Goal: Navigation & Orientation: Find specific page/section

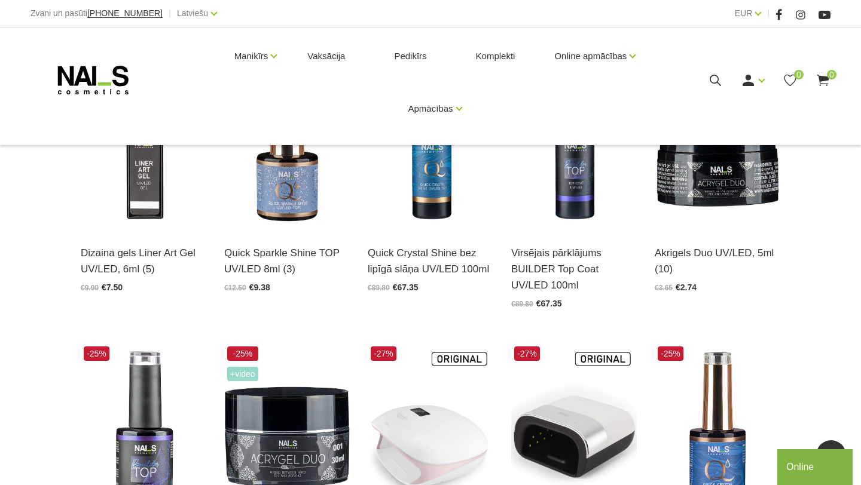
scroll to position [303, 0]
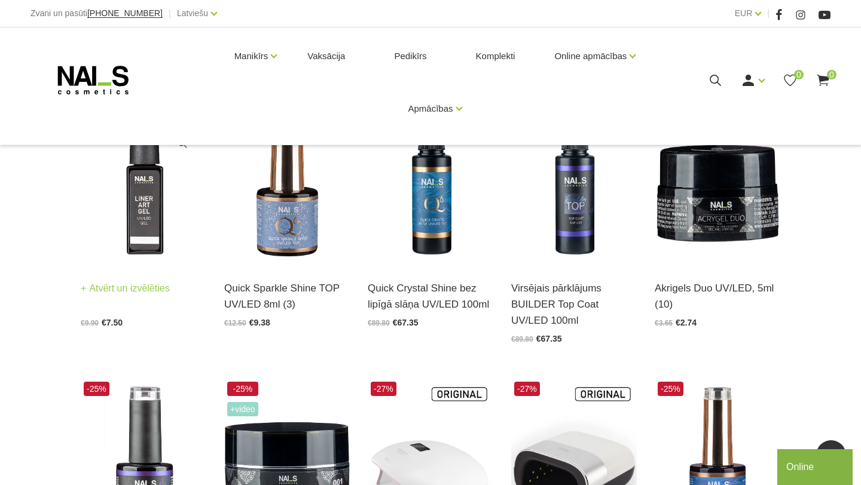
click at [152, 206] on img at bounding box center [144, 179] width 126 height 173
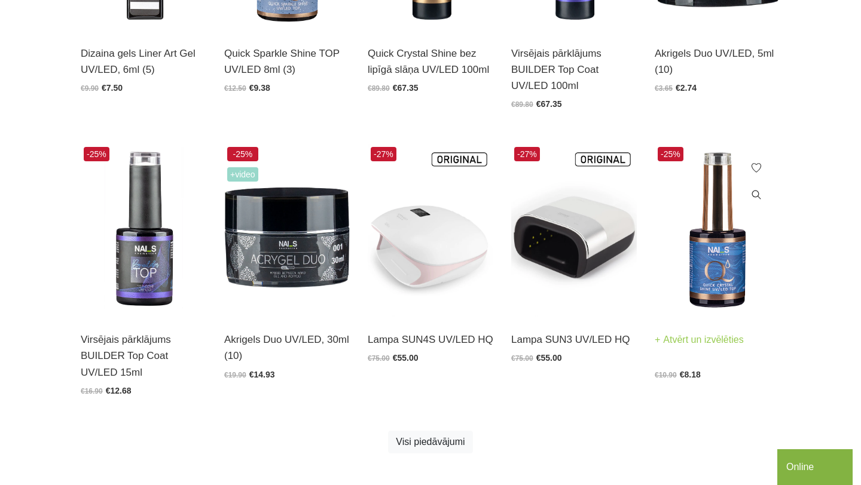
click at [717, 266] on img at bounding box center [718, 230] width 126 height 173
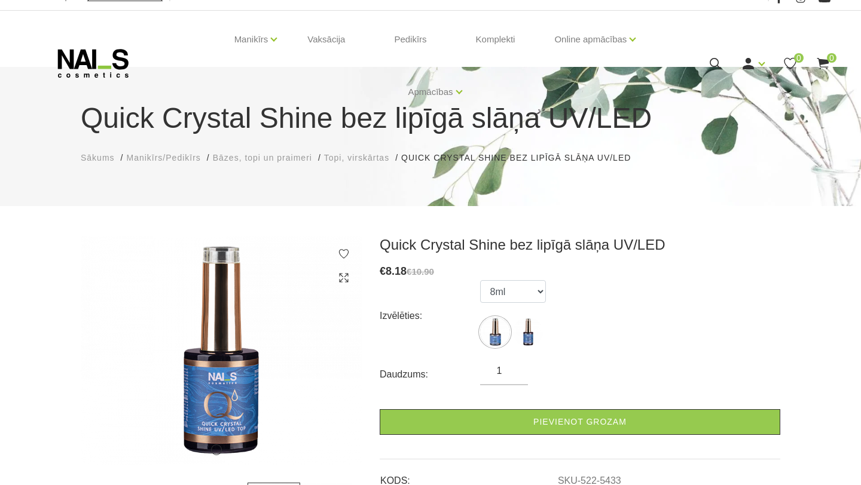
scroll to position [14, 0]
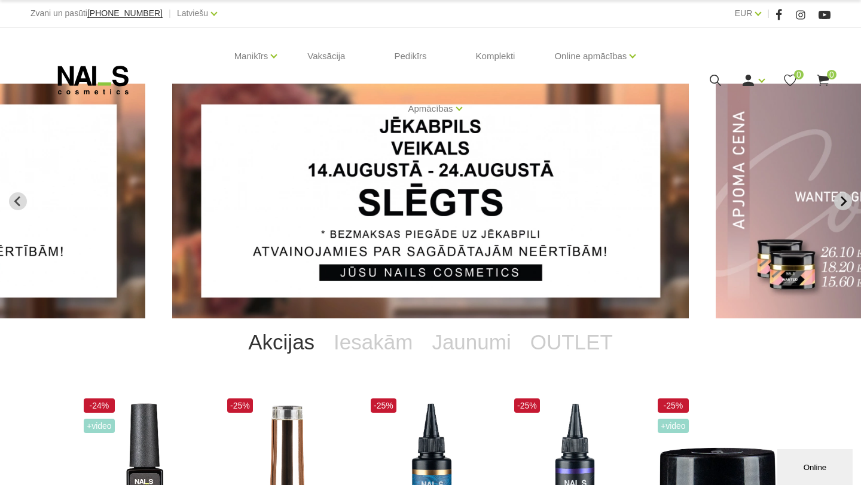
click at [839, 201] on icon "Next slide" at bounding box center [843, 201] width 11 height 11
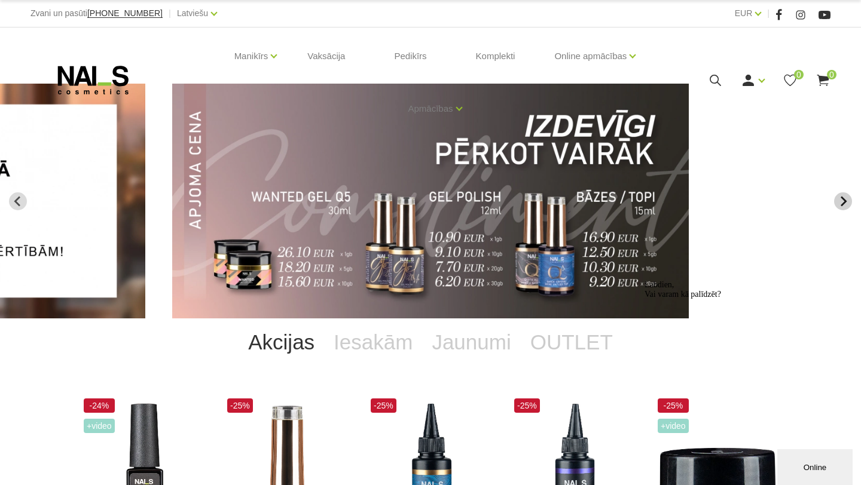
click at [839, 201] on icon "Next slide" at bounding box center [843, 201] width 11 height 11
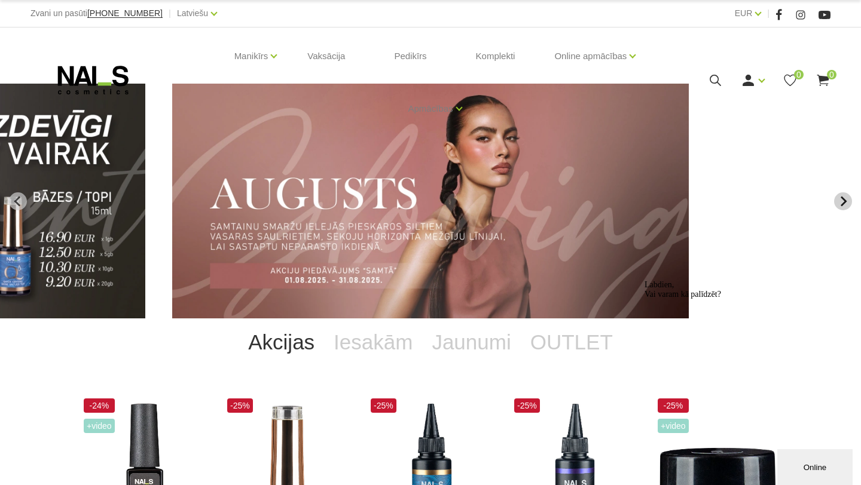
click at [839, 201] on icon "Next slide" at bounding box center [843, 201] width 11 height 11
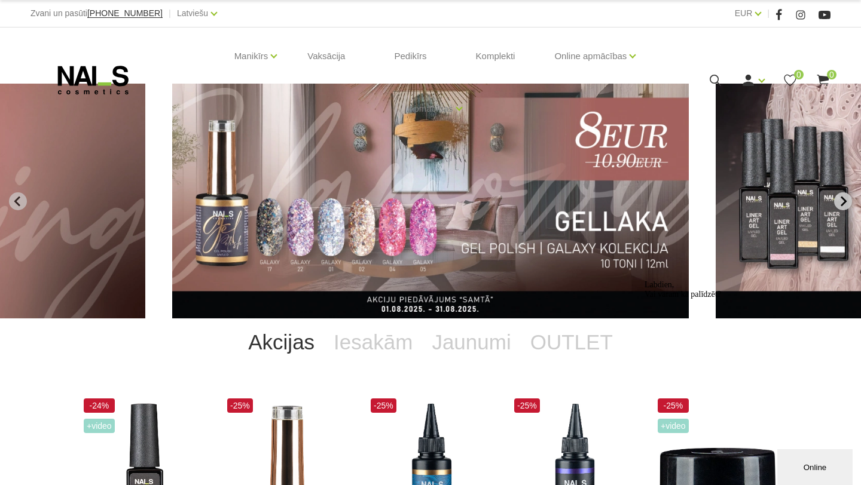
click at [839, 201] on icon "Next slide" at bounding box center [843, 201] width 11 height 11
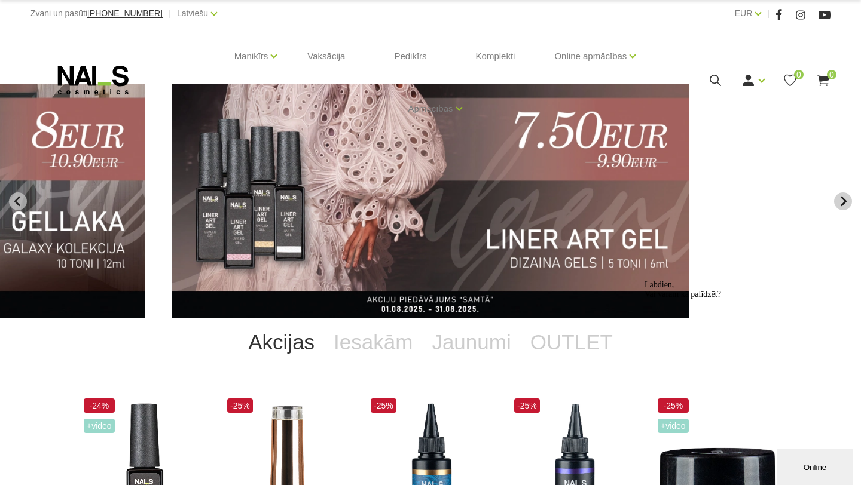
click at [839, 201] on icon "Next slide" at bounding box center [843, 201] width 11 height 11
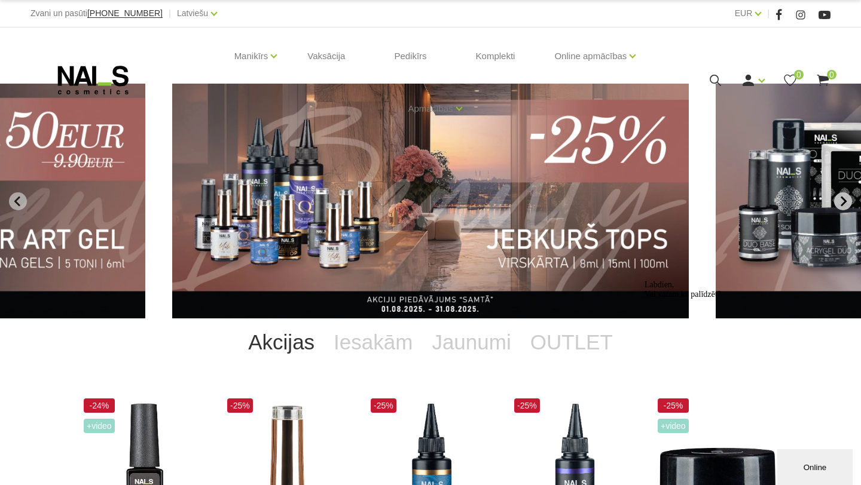
click at [839, 201] on icon "Next slide" at bounding box center [843, 201] width 11 height 11
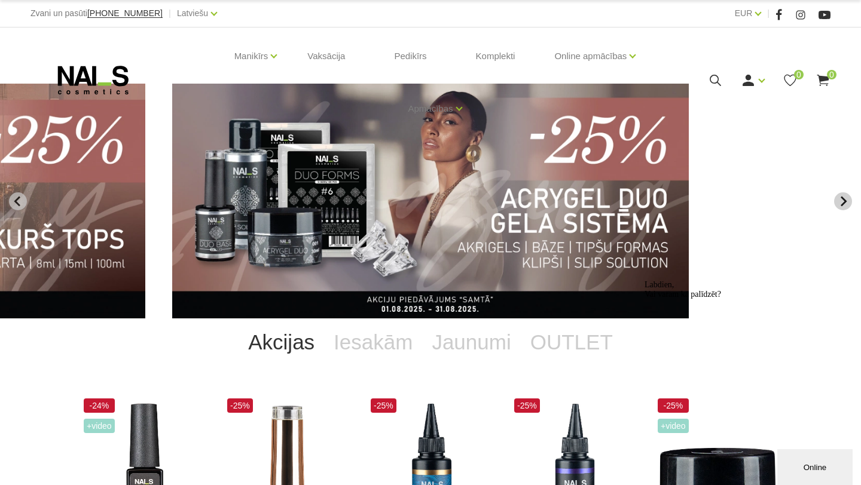
click at [839, 201] on icon "Next slide" at bounding box center [843, 201] width 11 height 11
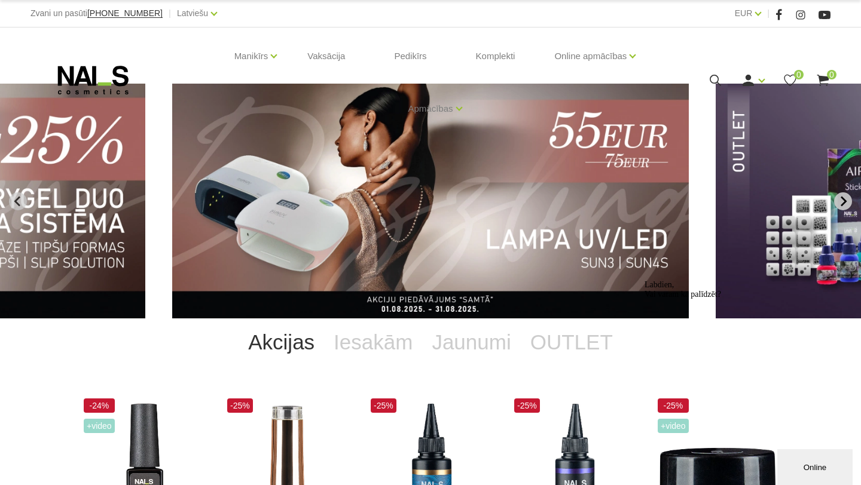
click at [838, 201] on icon "Next slide" at bounding box center [843, 201] width 11 height 11
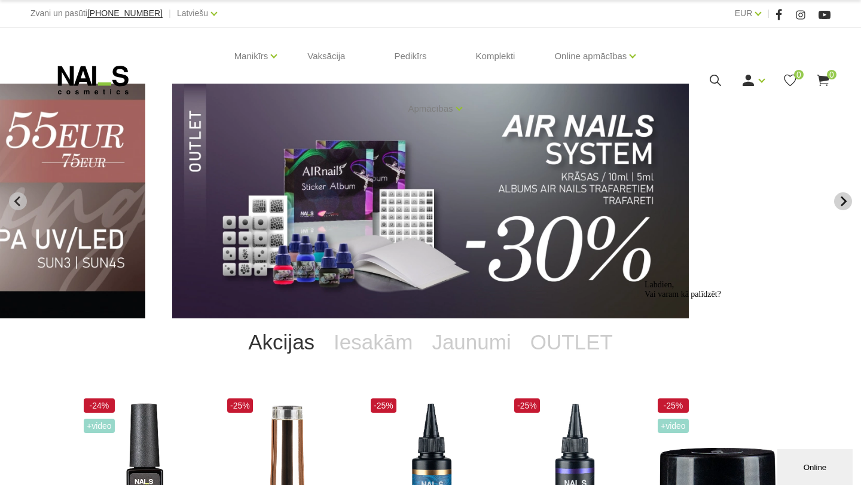
click at [838, 201] on icon "Next slide" at bounding box center [843, 201] width 11 height 11
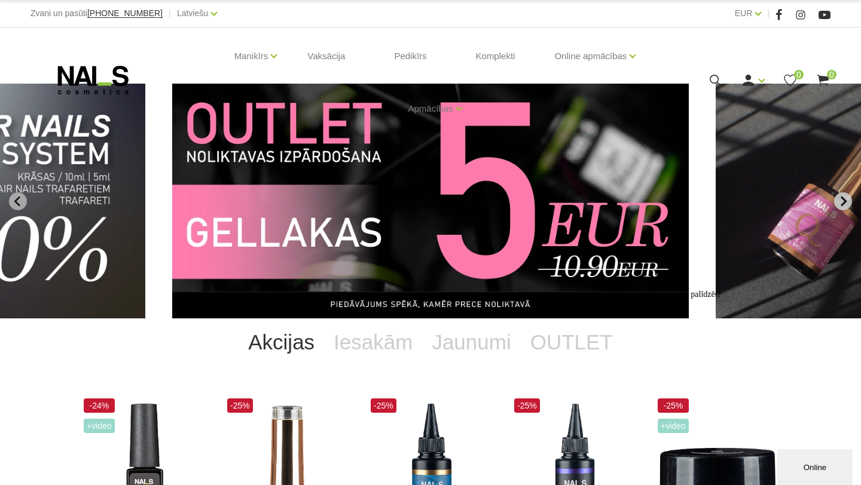
click at [838, 201] on icon "Next slide" at bounding box center [843, 201] width 11 height 11
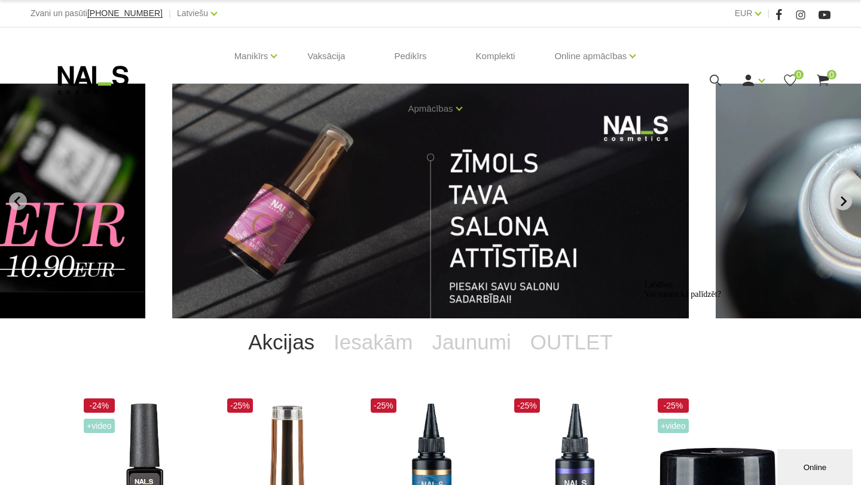
click at [838, 202] on icon "Go to first slide" at bounding box center [843, 201] width 11 height 11
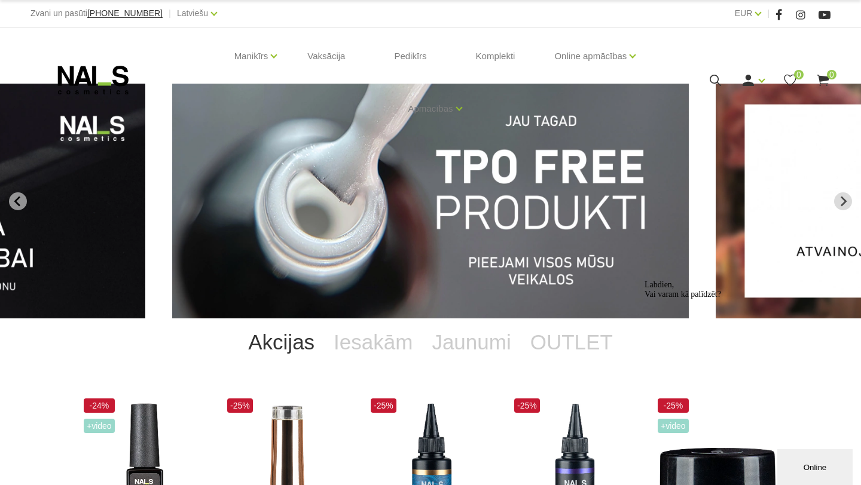
click at [613, 242] on img "1 of 14" at bounding box center [430, 201] width 517 height 235
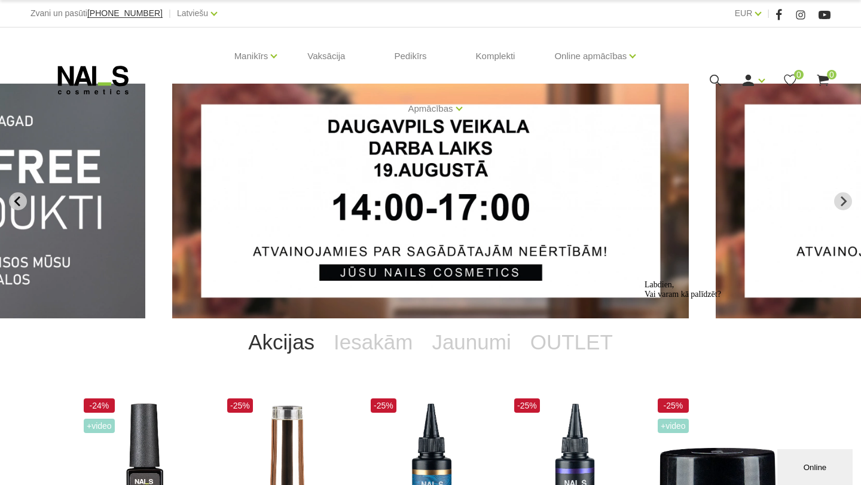
click at [17, 199] on icon "Previous slide" at bounding box center [17, 201] width 6 height 10
